Goal: Information Seeking & Learning: Learn about a topic

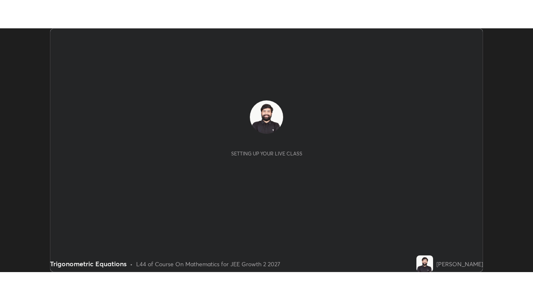
scroll to position [243, 533]
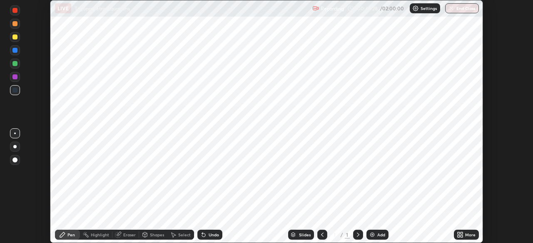
click at [372, 233] on img at bounding box center [372, 235] width 7 height 7
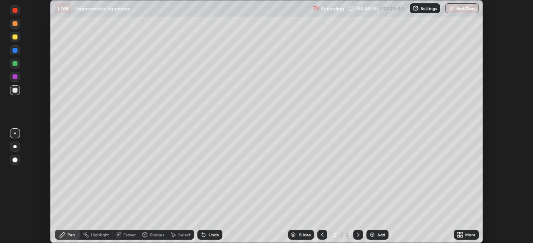
click at [457, 232] on icon at bounding box center [460, 235] width 7 height 7
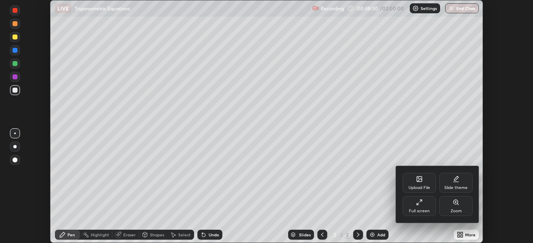
click at [418, 204] on icon at bounding box center [418, 204] width 2 height 2
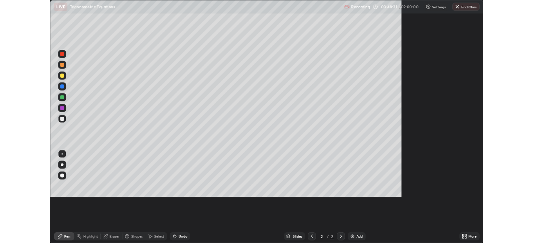
scroll to position [300, 533]
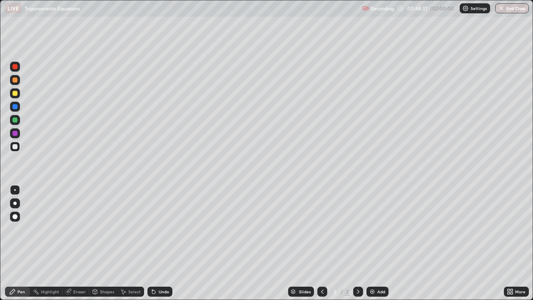
click at [321, 243] on icon at bounding box center [322, 291] width 7 height 7
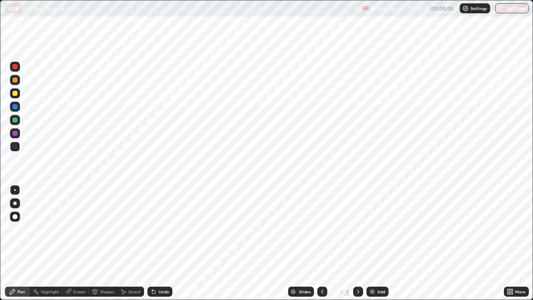
click at [321, 243] on icon at bounding box center [322, 291] width 7 height 7
click at [356, 243] on icon at bounding box center [358, 291] width 7 height 7
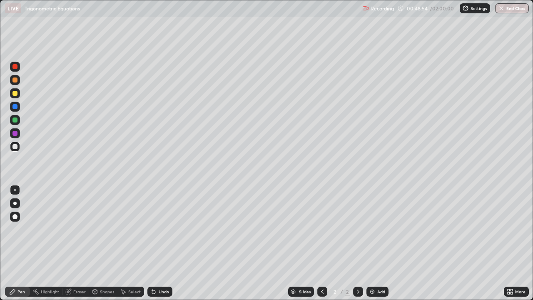
click at [15, 93] on div at bounding box center [14, 93] width 5 height 5
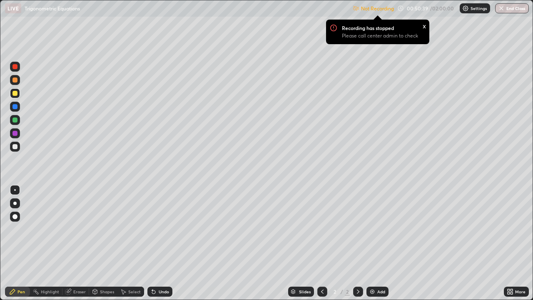
click at [518, 243] on div "More" at bounding box center [520, 291] width 10 height 4
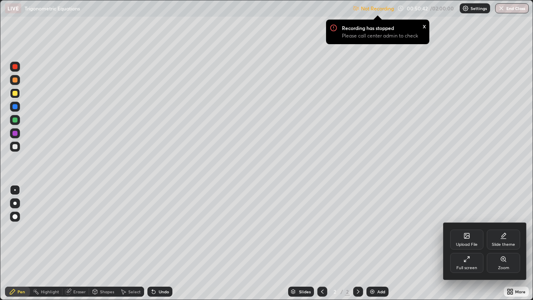
click at [457, 243] on div "Full screen" at bounding box center [466, 268] width 21 height 4
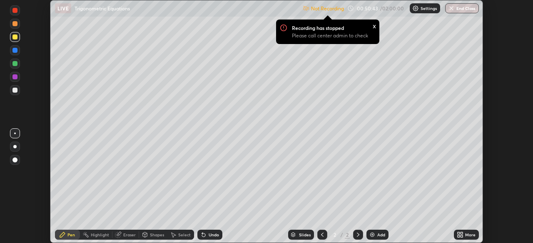
scroll to position [41374, 41085]
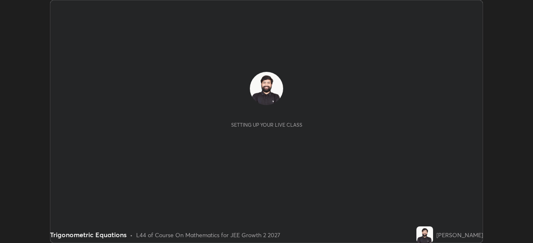
scroll to position [243, 533]
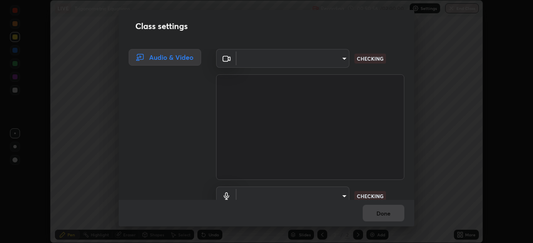
type input "80561a082d3f99f053040d1f6f9e463dddcb706712ae3923506b300433a280d2"
type input "communications"
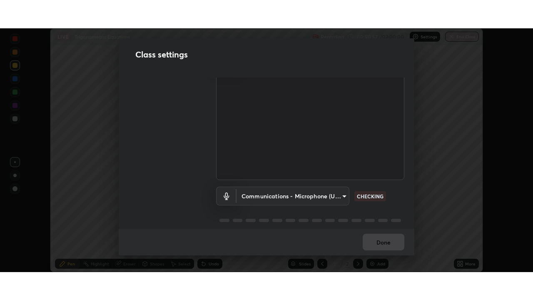
scroll to position [38, 0]
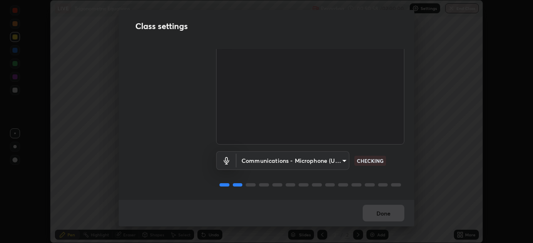
click at [385, 211] on div "Done" at bounding box center [266, 213] width 295 height 27
click at [385, 215] on div "Done" at bounding box center [266, 213] width 295 height 27
click at [383, 217] on div "Done" at bounding box center [266, 213] width 295 height 27
click at [383, 219] on div "Done" at bounding box center [266, 213] width 295 height 27
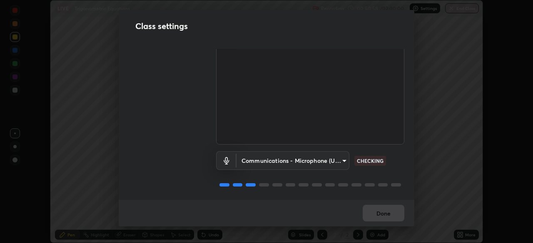
click at [379, 218] on div "Done" at bounding box center [266, 213] width 295 height 27
click at [375, 213] on div "Done" at bounding box center [266, 213] width 295 height 27
click at [375, 215] on div "Done" at bounding box center [266, 213] width 295 height 27
click at [377, 216] on div "Done" at bounding box center [266, 213] width 295 height 27
click at [375, 216] on div "Done" at bounding box center [266, 213] width 295 height 27
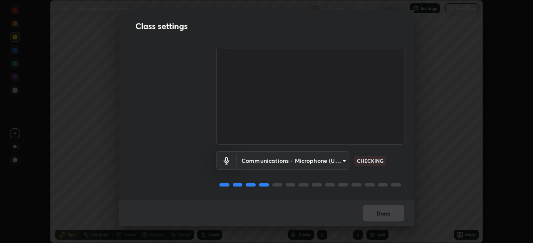
click at [375, 216] on div "Done" at bounding box center [266, 213] width 295 height 27
click at [384, 211] on div "Done" at bounding box center [266, 213] width 295 height 27
click at [382, 214] on div "Done" at bounding box center [266, 213] width 295 height 27
click at [379, 214] on div "Done" at bounding box center [266, 213] width 295 height 27
click at [383, 216] on div "Done" at bounding box center [266, 213] width 295 height 27
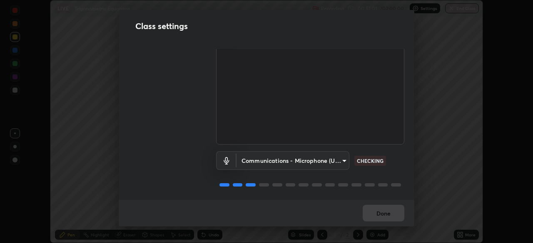
click at [380, 213] on div "Done" at bounding box center [266, 213] width 295 height 27
click at [387, 216] on div "Done" at bounding box center [266, 213] width 295 height 27
click at [380, 211] on div "Done" at bounding box center [266, 213] width 295 height 27
click at [391, 215] on div "Done" at bounding box center [266, 213] width 295 height 27
click at [385, 211] on div "Done" at bounding box center [266, 213] width 295 height 27
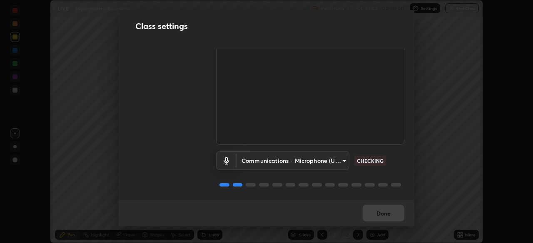
click at [393, 216] on div "Done" at bounding box center [266, 213] width 295 height 27
click at [385, 214] on div "Done" at bounding box center [266, 213] width 295 height 27
click at [392, 216] on div "Done" at bounding box center [266, 213] width 295 height 27
click at [385, 213] on div "Done" at bounding box center [266, 213] width 295 height 27
click at [392, 216] on div "Done" at bounding box center [266, 213] width 295 height 27
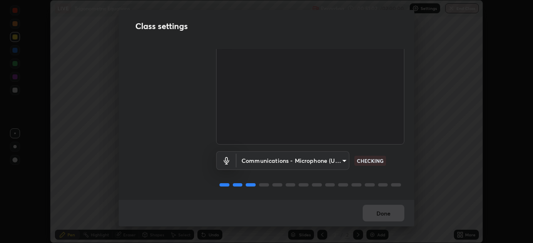
click at [385, 213] on div "Done" at bounding box center [266, 213] width 295 height 27
click at [392, 216] on div "Done" at bounding box center [266, 213] width 295 height 27
click at [385, 214] on div "Done" at bounding box center [266, 213] width 295 height 27
click at [391, 216] on div "Done" at bounding box center [266, 213] width 295 height 27
click at [385, 214] on div "Done" at bounding box center [266, 213] width 295 height 27
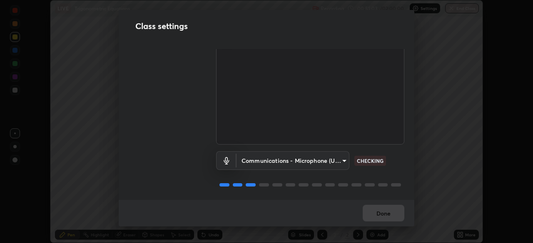
click at [391, 216] on button "Done" at bounding box center [383, 213] width 42 height 17
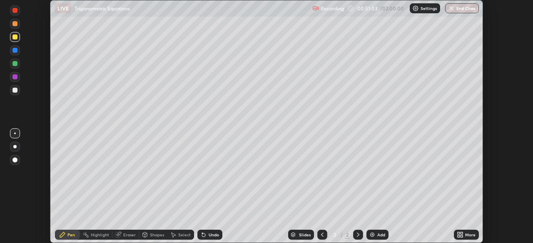
click at [384, 213] on button "Done" at bounding box center [383, 213] width 42 height 17
click at [462, 233] on icon at bounding box center [461, 234] width 2 height 2
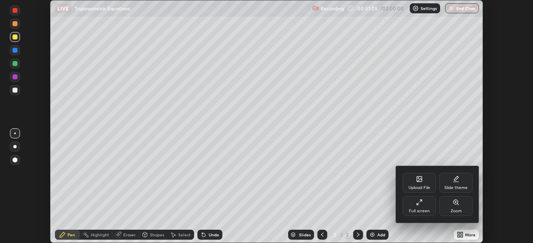
click at [419, 206] on div "Full screen" at bounding box center [418, 206] width 33 height 20
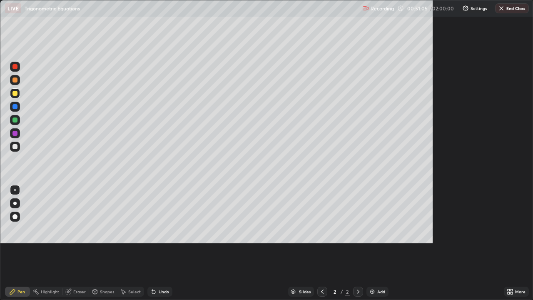
scroll to position [300, 533]
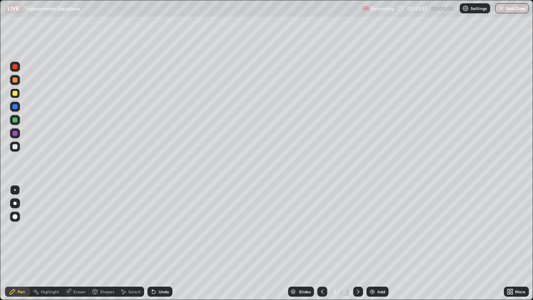
click at [82, 243] on div "Eraser" at bounding box center [79, 291] width 12 height 4
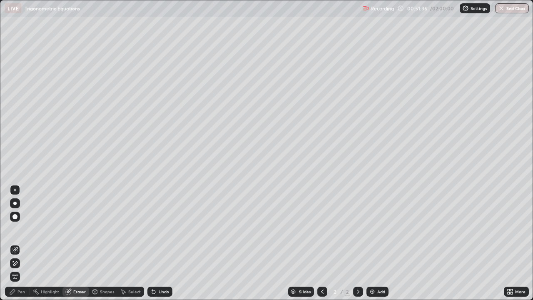
click at [22, 243] on div "Pen" at bounding box center [17, 291] width 25 height 10
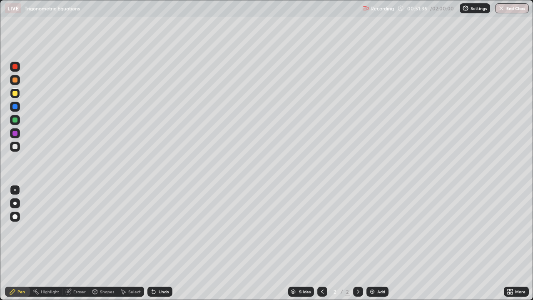
click at [19, 243] on div "Pen" at bounding box center [20, 291] width 7 height 4
click at [13, 146] on div at bounding box center [14, 146] width 5 height 5
click at [357, 243] on icon at bounding box center [358, 291] width 7 height 7
click at [377, 243] on div "Add" at bounding box center [377, 291] width 22 height 10
click at [16, 92] on div at bounding box center [14, 93] width 5 height 5
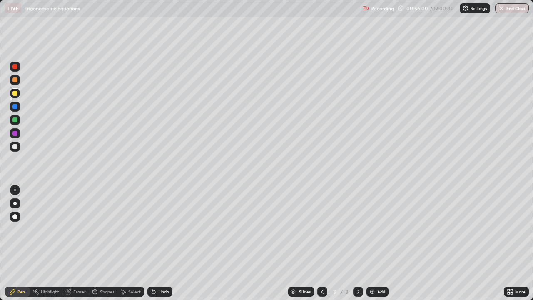
click at [14, 121] on div at bounding box center [14, 119] width 5 height 5
click at [13, 147] on div at bounding box center [14, 146] width 5 height 5
click at [385, 243] on div "Add" at bounding box center [377, 291] width 22 height 10
click at [15, 94] on div at bounding box center [14, 93] width 5 height 5
click at [16, 123] on div at bounding box center [15, 120] width 10 height 10
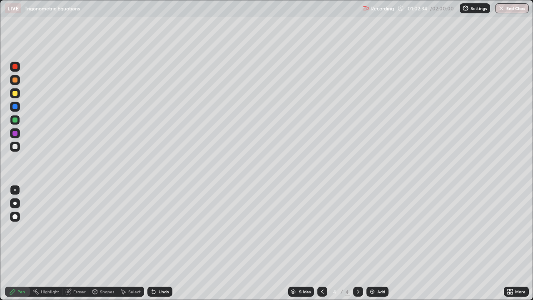
click at [17, 81] on div at bounding box center [14, 79] width 5 height 5
click at [152, 243] on div "Undo" at bounding box center [159, 291] width 25 height 10
click at [17, 148] on div at bounding box center [14, 146] width 5 height 5
click at [81, 243] on div "Eraser" at bounding box center [79, 291] width 12 height 4
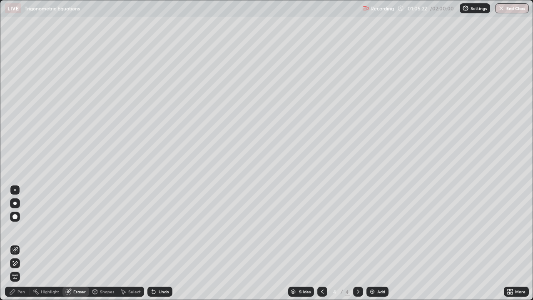
click at [15, 243] on span "Erase all" at bounding box center [14, 276] width 9 height 5
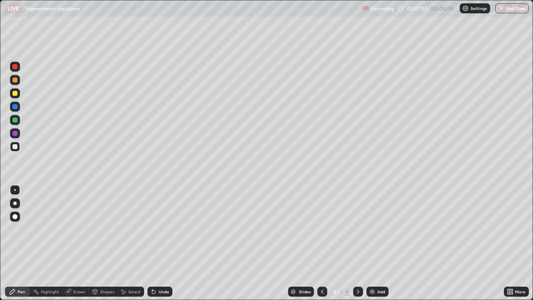
click at [73, 243] on div "Eraser" at bounding box center [79, 291] width 12 height 4
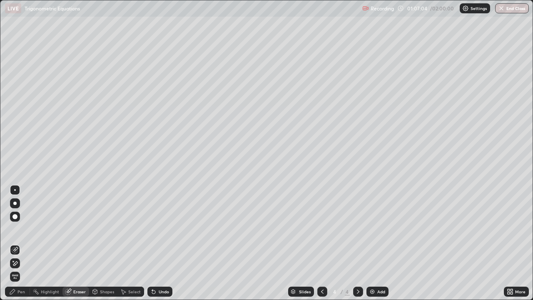
click at [13, 214] on div at bounding box center [15, 216] width 10 height 10
click at [25, 243] on div "Pen" at bounding box center [17, 291] width 25 height 10
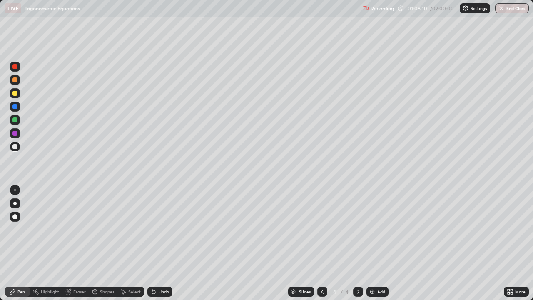
click at [71, 243] on div "Eraser" at bounding box center [75, 291] width 27 height 10
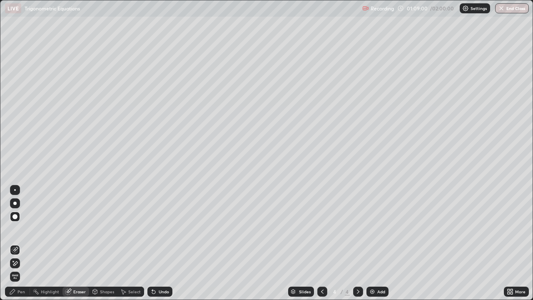
click at [25, 243] on div "Pen" at bounding box center [20, 291] width 7 height 4
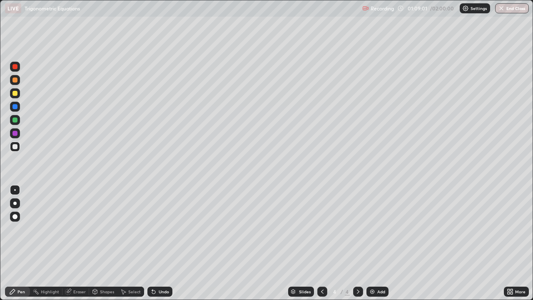
click at [74, 243] on div "Eraser" at bounding box center [79, 291] width 12 height 4
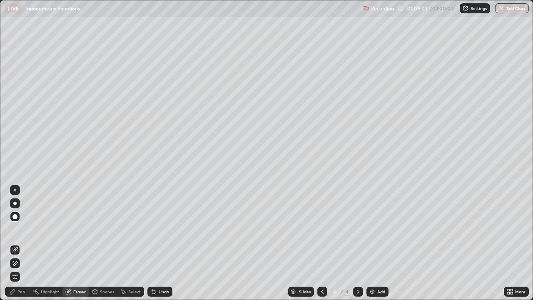
click at [19, 243] on div "Pen" at bounding box center [20, 291] width 7 height 4
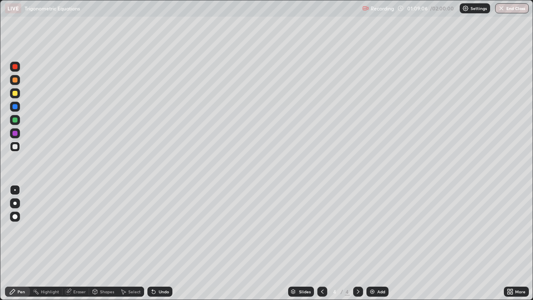
click at [74, 243] on div "Eraser" at bounding box center [79, 291] width 12 height 4
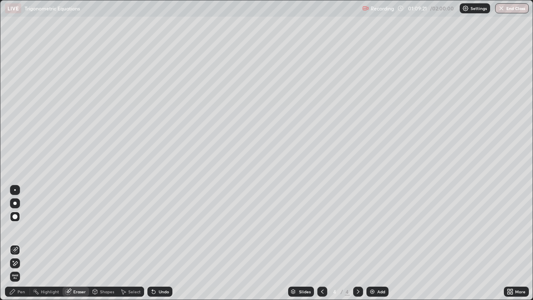
click at [21, 243] on div "Pen" at bounding box center [20, 291] width 7 height 4
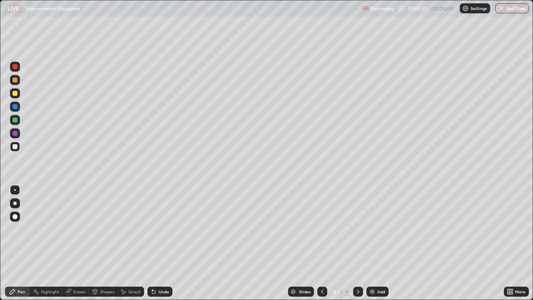
click at [15, 92] on div at bounding box center [14, 93] width 5 height 5
click at [152, 243] on icon at bounding box center [152, 289] width 1 height 1
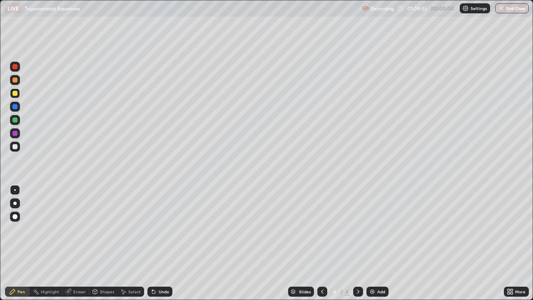
click at [152, 243] on div "Undo" at bounding box center [159, 291] width 25 height 10
click at [154, 243] on div "Undo" at bounding box center [159, 291] width 25 height 10
click at [158, 243] on div "Undo" at bounding box center [159, 291] width 25 height 10
click at [152, 243] on div "Undo" at bounding box center [159, 291] width 25 height 10
click at [153, 243] on div "Undo" at bounding box center [158, 291] width 28 height 17
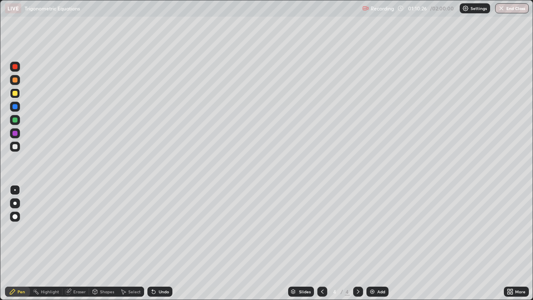
click at [154, 243] on div "Undo" at bounding box center [159, 291] width 25 height 10
click at [152, 243] on icon at bounding box center [152, 289] width 1 height 1
click at [321, 243] on icon at bounding box center [322, 291] width 7 height 7
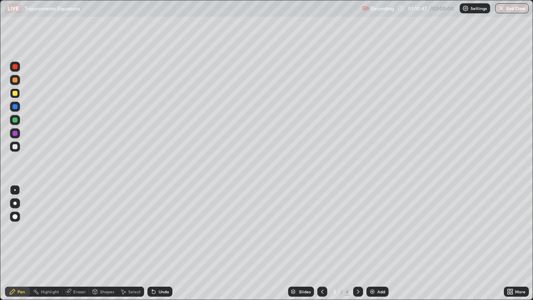
click at [355, 243] on icon at bounding box center [358, 291] width 7 height 7
click at [378, 243] on div "Add" at bounding box center [381, 291] width 8 height 4
click at [17, 148] on div at bounding box center [14, 146] width 5 height 5
click at [75, 243] on div "Eraser" at bounding box center [79, 291] width 12 height 4
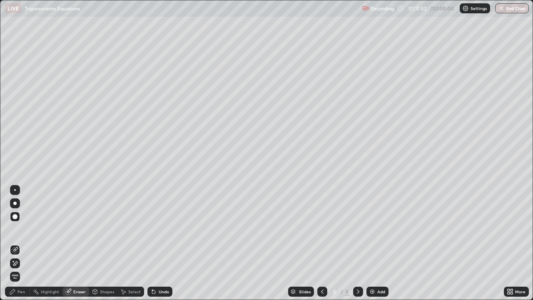
click at [21, 243] on div "Pen" at bounding box center [17, 291] width 25 height 10
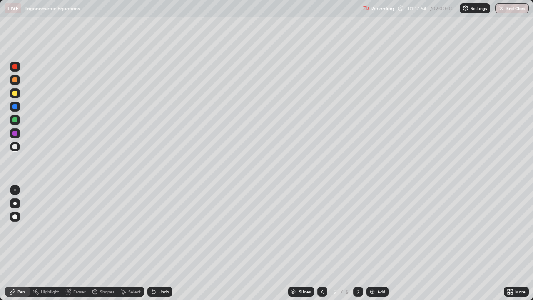
click at [17, 92] on div at bounding box center [14, 93] width 5 height 5
click at [377, 243] on div "Add" at bounding box center [381, 291] width 8 height 4
click at [15, 145] on div at bounding box center [14, 146] width 5 height 5
click at [17, 95] on div at bounding box center [15, 93] width 10 height 10
click at [155, 243] on icon at bounding box center [153, 291] width 7 height 7
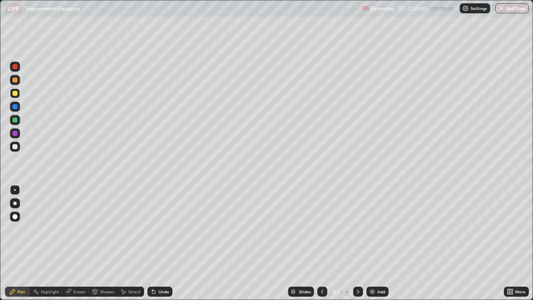
click at [159, 243] on div "Undo" at bounding box center [164, 291] width 10 height 4
click at [157, 243] on div "Undo" at bounding box center [159, 291] width 25 height 10
click at [19, 148] on div at bounding box center [15, 147] width 10 height 10
click at [159, 243] on div "Undo" at bounding box center [164, 291] width 10 height 4
click at [160, 243] on div "Undo" at bounding box center [159, 291] width 25 height 10
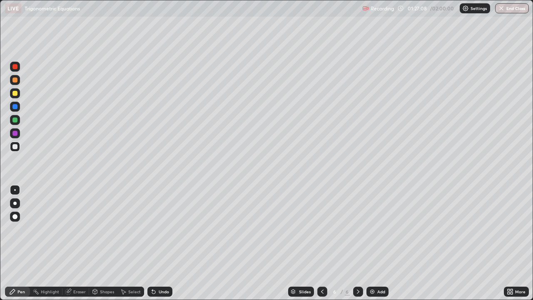
click at [160, 243] on div "Undo" at bounding box center [159, 291] width 25 height 10
click at [374, 243] on img at bounding box center [372, 291] width 7 height 7
click at [17, 95] on div at bounding box center [14, 93] width 5 height 5
click at [13, 121] on div at bounding box center [14, 119] width 5 height 5
click at [15, 147] on div at bounding box center [14, 146] width 5 height 5
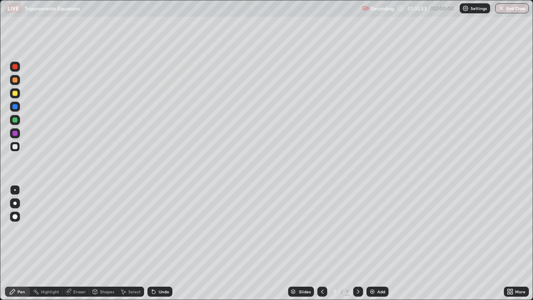
click at [13, 92] on div at bounding box center [14, 93] width 5 height 5
click at [74, 243] on div "Eraser" at bounding box center [75, 291] width 27 height 10
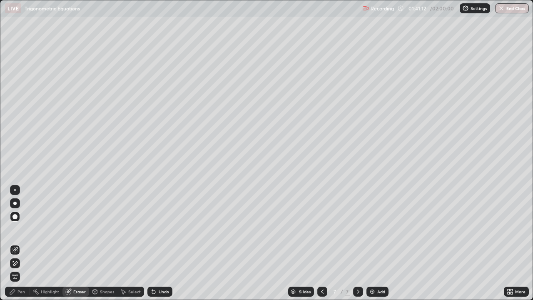
click at [21, 243] on div "Pen" at bounding box center [20, 291] width 7 height 4
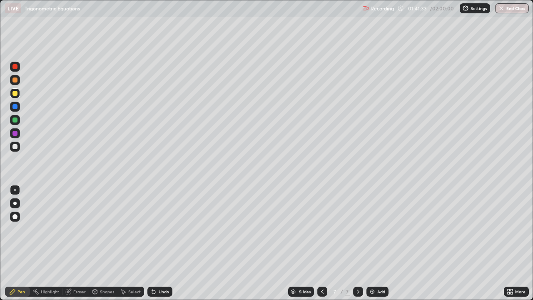
click at [375, 243] on div "Add" at bounding box center [377, 291] width 22 height 10
click at [78, 243] on div "Eraser" at bounding box center [79, 291] width 12 height 4
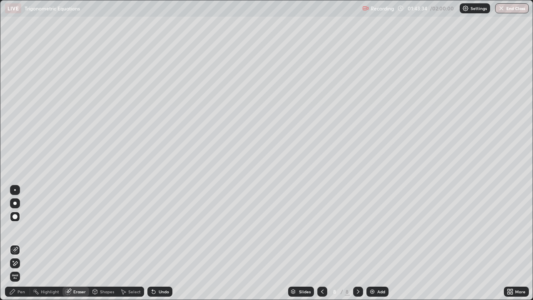
click at [20, 243] on div "Pen" at bounding box center [20, 291] width 7 height 4
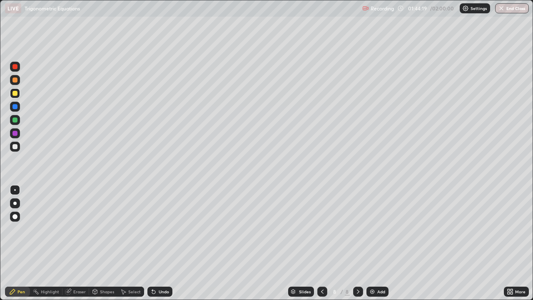
click at [161, 243] on div "Undo" at bounding box center [159, 291] width 25 height 10
click at [154, 243] on div "Undo" at bounding box center [159, 291] width 25 height 10
click at [156, 243] on div "Undo" at bounding box center [159, 291] width 25 height 10
